Goal: Task Accomplishment & Management: Complete application form

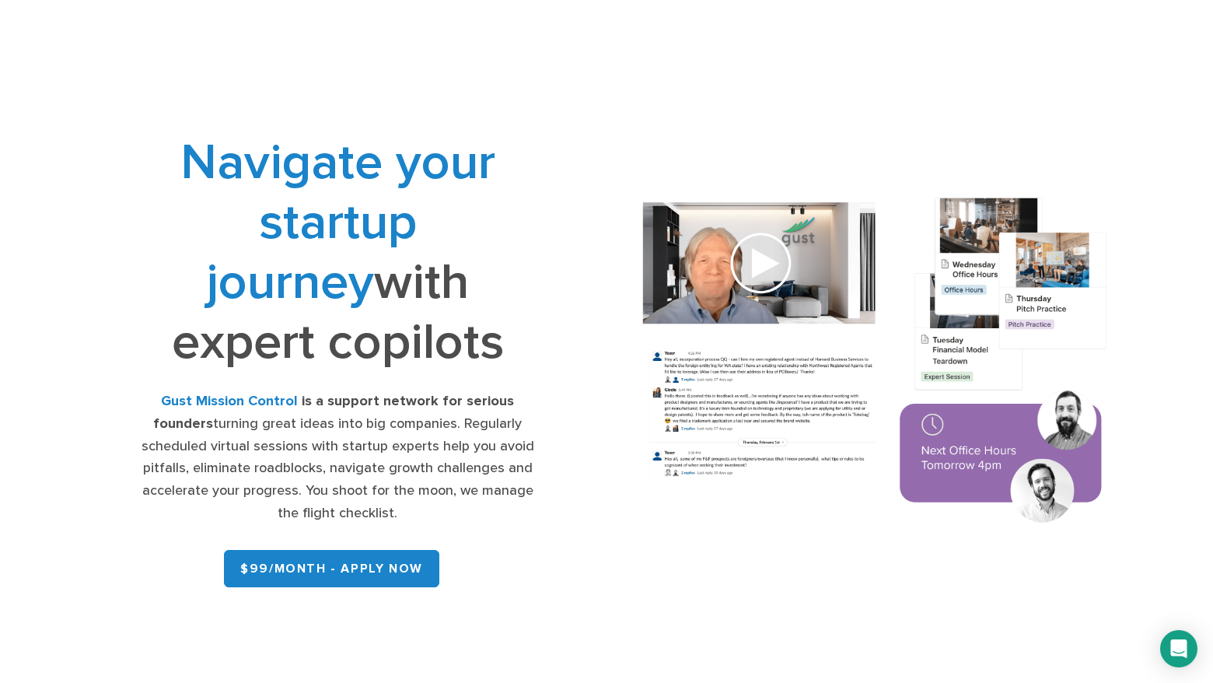
click at [769, 261] on img at bounding box center [875, 362] width 514 height 367
click at [761, 264] on img at bounding box center [875, 362] width 514 height 367
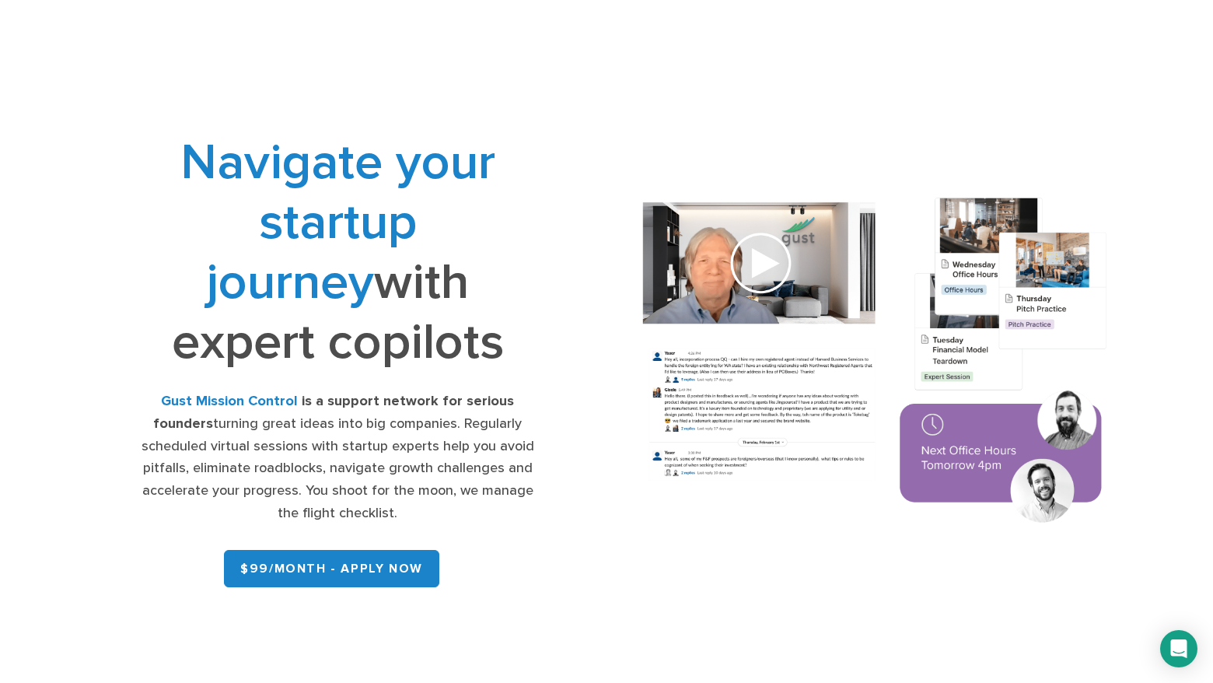
click at [761, 264] on img at bounding box center [875, 362] width 514 height 367
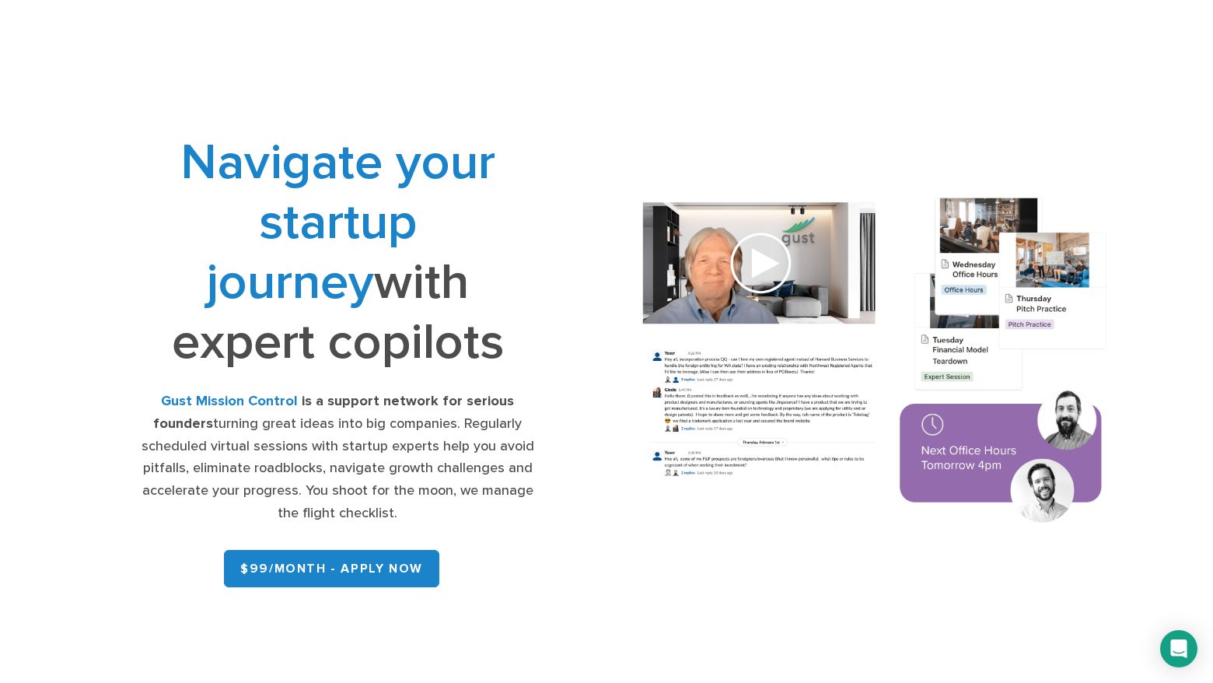
click at [761, 264] on img at bounding box center [875, 362] width 514 height 367
click at [359, 568] on link "$99/month - APPLY NOW" at bounding box center [331, 568] width 215 height 37
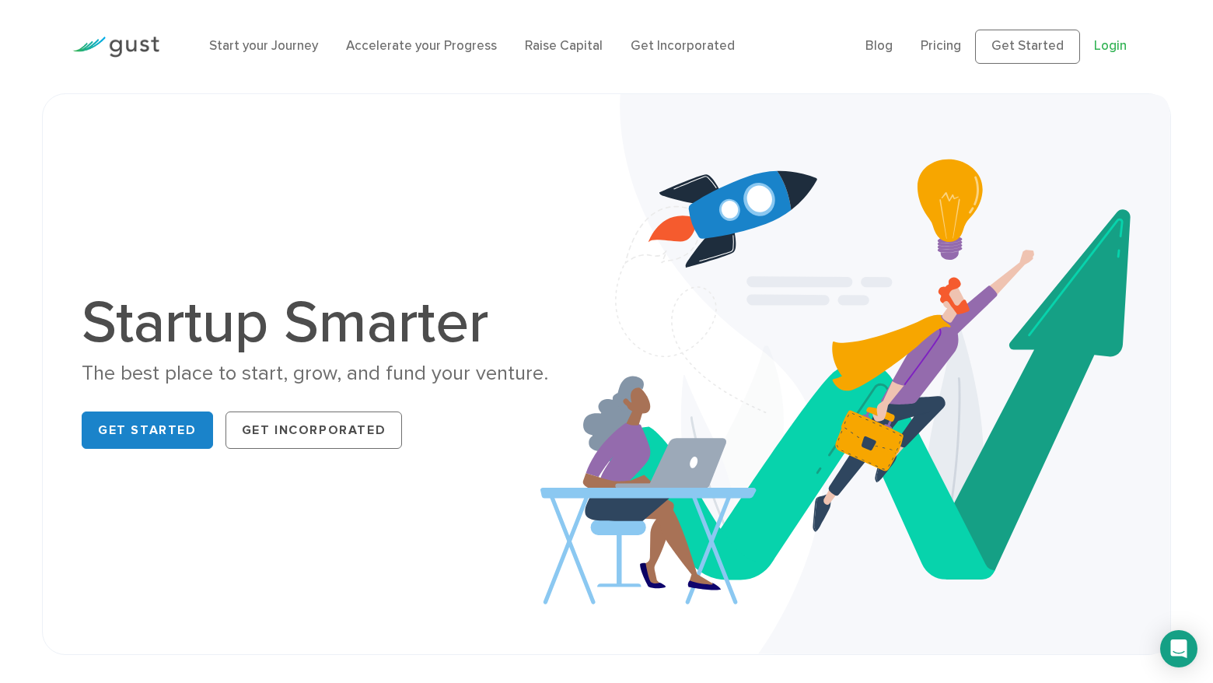
click at [1108, 45] on link "Login" at bounding box center [1110, 46] width 33 height 16
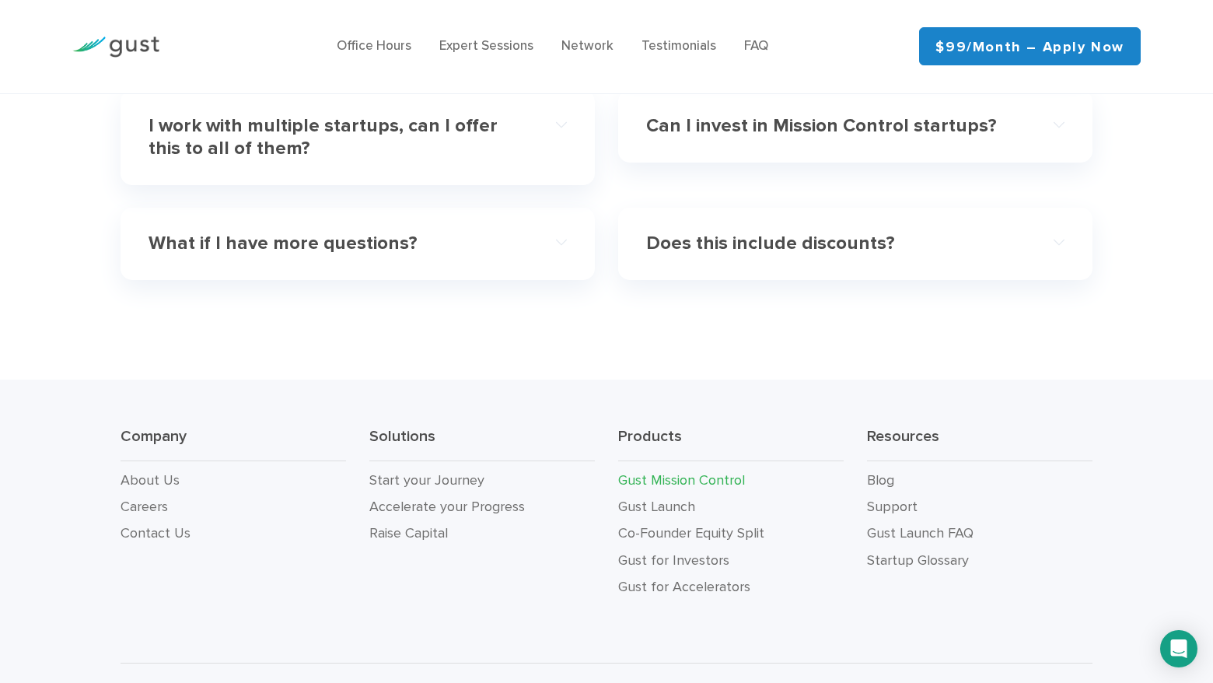
scroll to position [5059, 0]
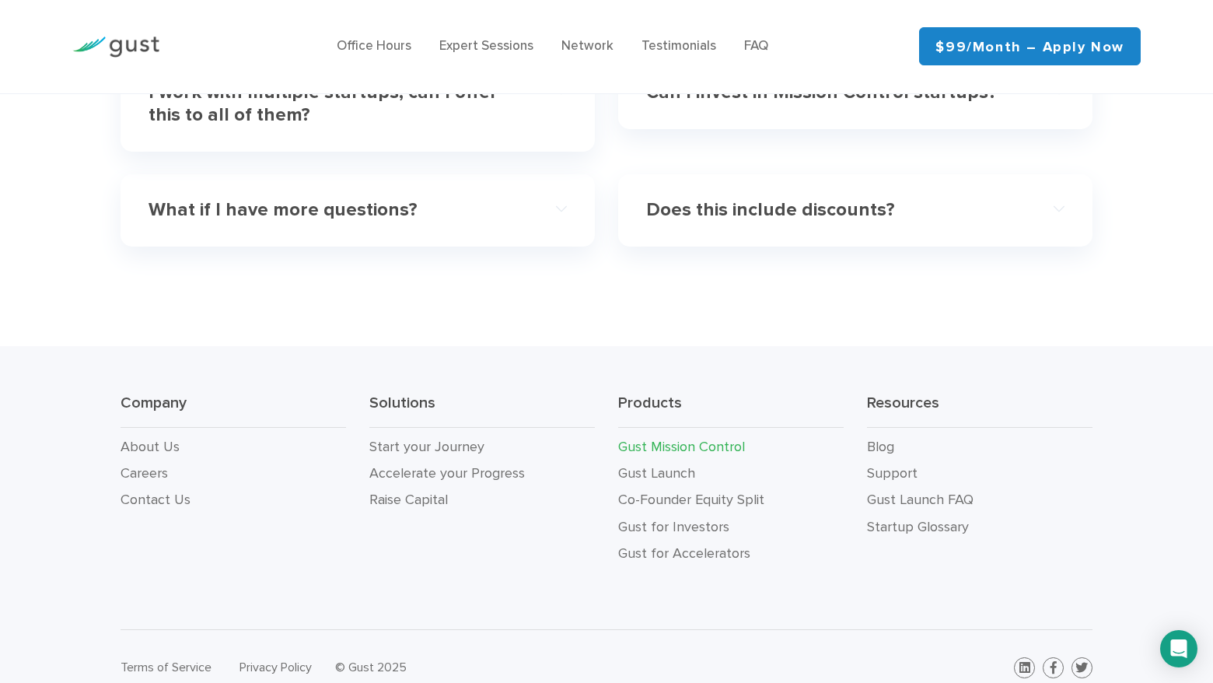
click at [1030, 41] on link "$99/month – Apply Now" at bounding box center [1030, 47] width 222 height 38
